Goal: Find specific page/section: Find specific page/section

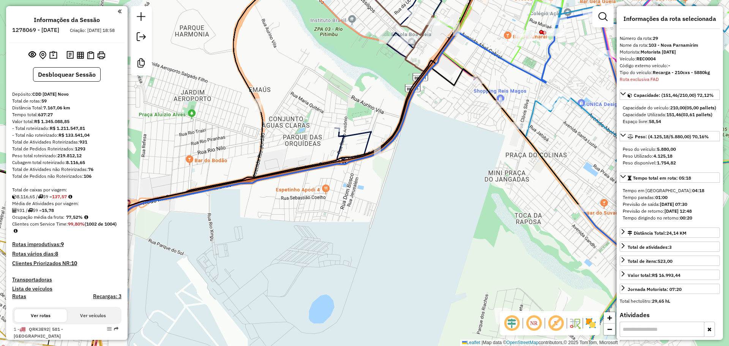
select select "**********"
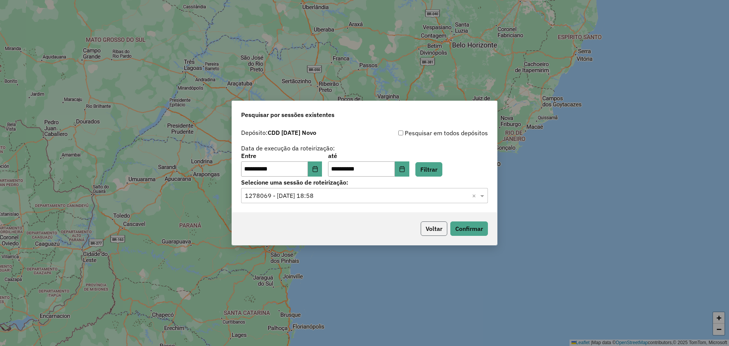
click at [441, 222] on button "Voltar" at bounding box center [434, 228] width 27 height 14
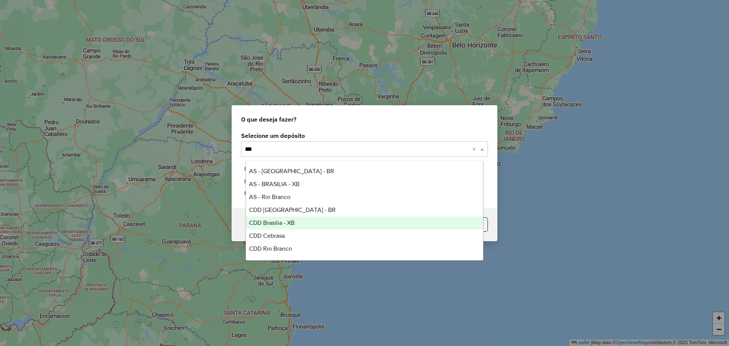
type input "****"
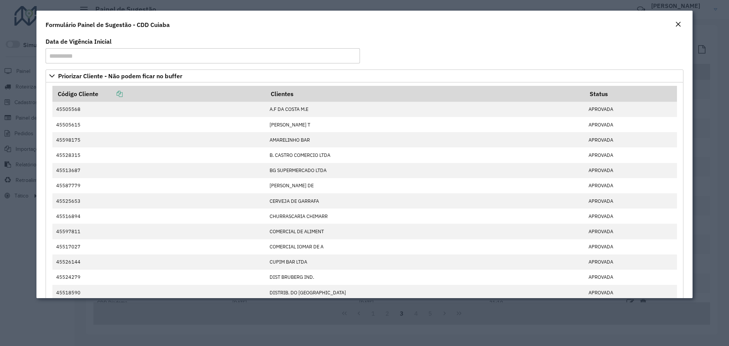
scroll to position [100, 0]
